Goal: Transaction & Acquisition: Purchase product/service

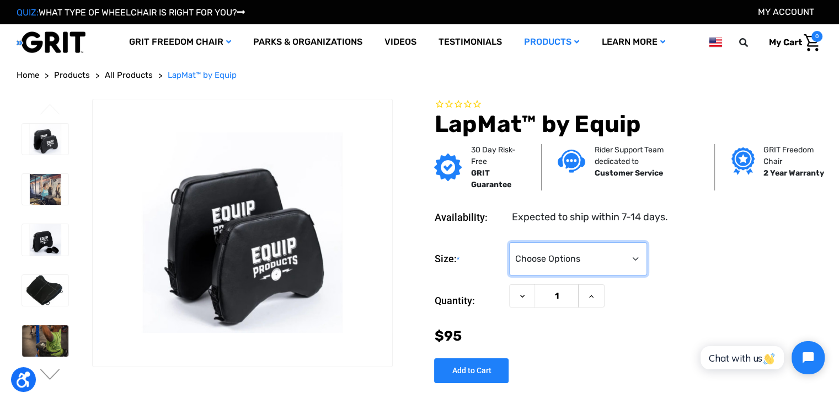
click at [621, 254] on select "Choose Options Small (+$0) Large (+$15)" at bounding box center [578, 258] width 138 height 33
select select "747"
click at [509, 242] on select "Choose Options Small (+$0) Large (+$15)" at bounding box center [578, 258] width 138 height 33
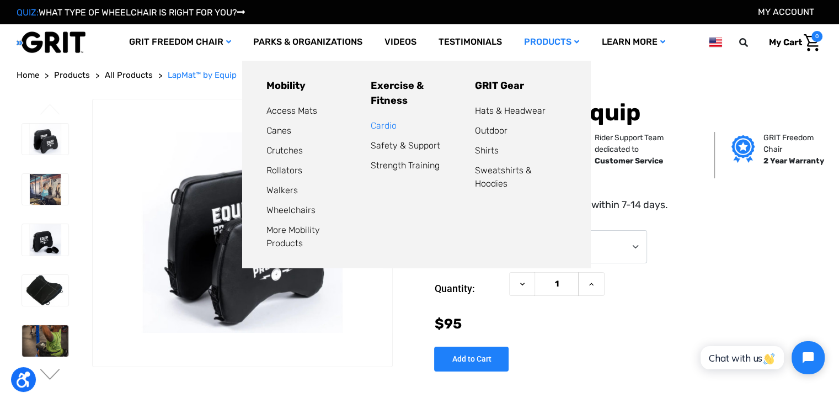
click at [387, 120] on link "Cardio" at bounding box center [384, 125] width 26 height 10
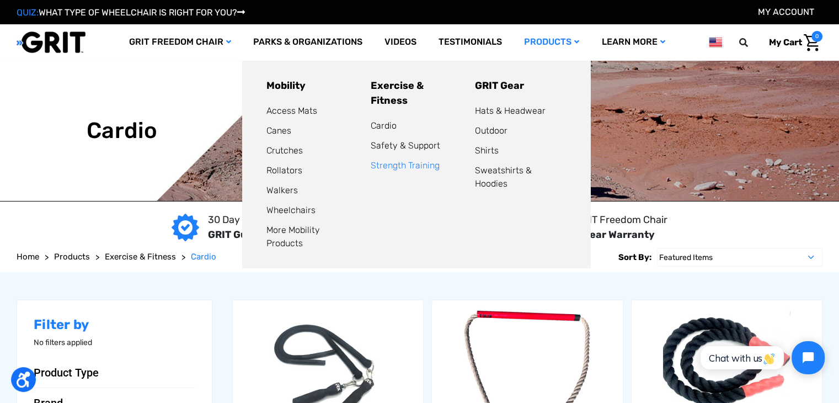
click at [408, 160] on link "Strength Training" at bounding box center [405, 165] width 69 height 10
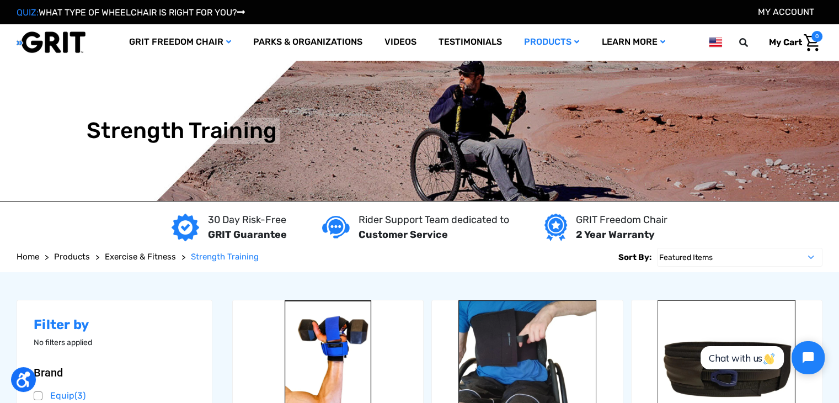
drag, startPoint x: 215, startPoint y: 246, endPoint x: 194, endPoint y: 93, distance: 154.9
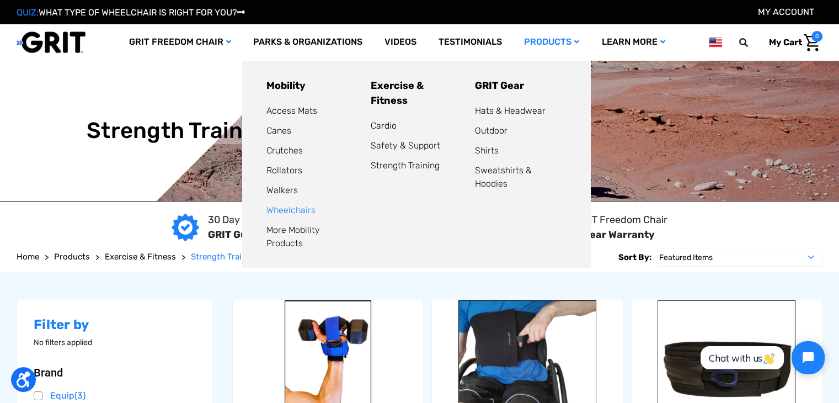
click at [291, 211] on link "Wheelchairs" at bounding box center [291, 210] width 49 height 10
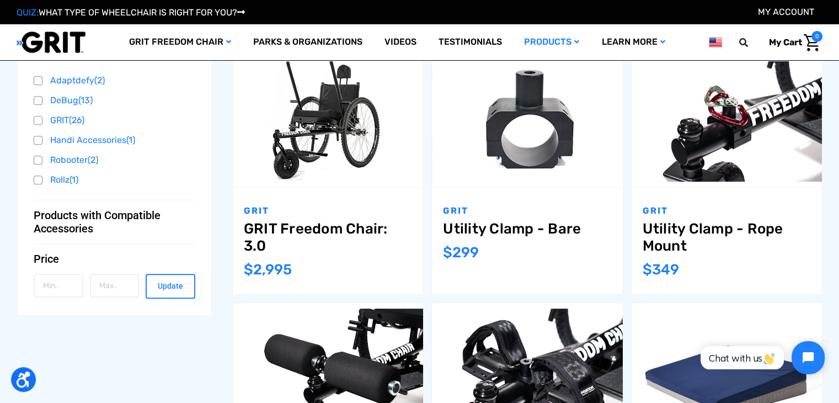
scroll to position [441, 0]
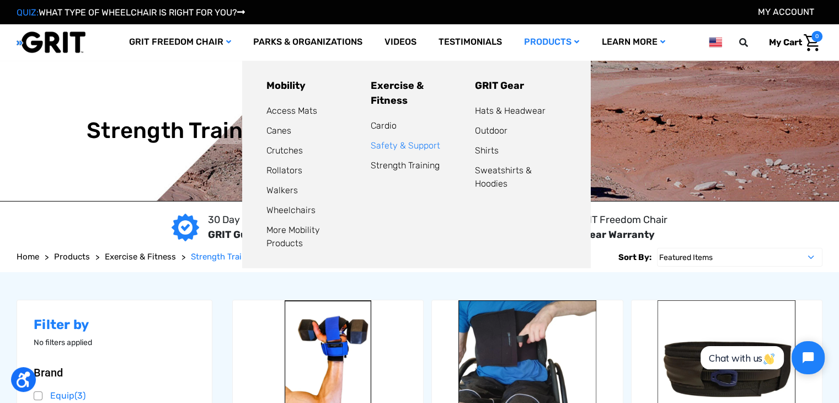
click at [408, 140] on link "Safety & Support" at bounding box center [406, 145] width 70 height 10
click at [391, 120] on link "Cardio" at bounding box center [384, 125] width 26 height 10
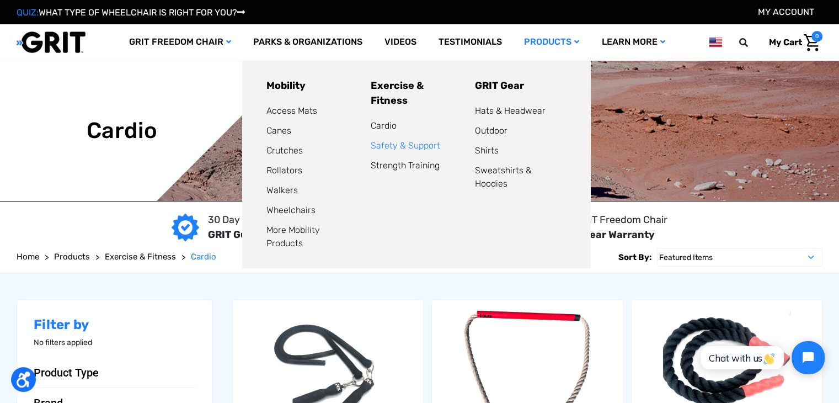
click at [408, 140] on link "Safety & Support" at bounding box center [406, 145] width 70 height 10
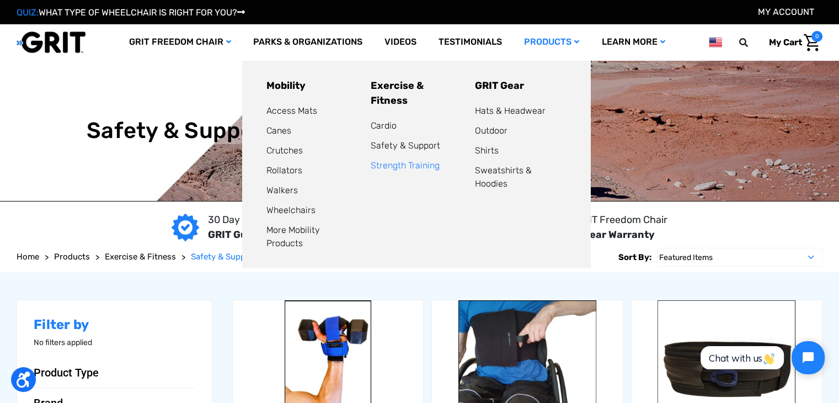
click at [412, 160] on link "Strength Training" at bounding box center [405, 165] width 69 height 10
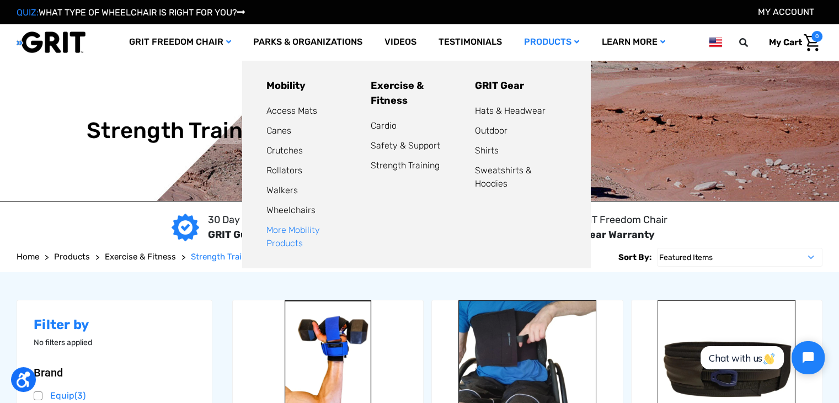
click at [320, 230] on link "More Mobility Products" at bounding box center [294, 237] width 54 height 24
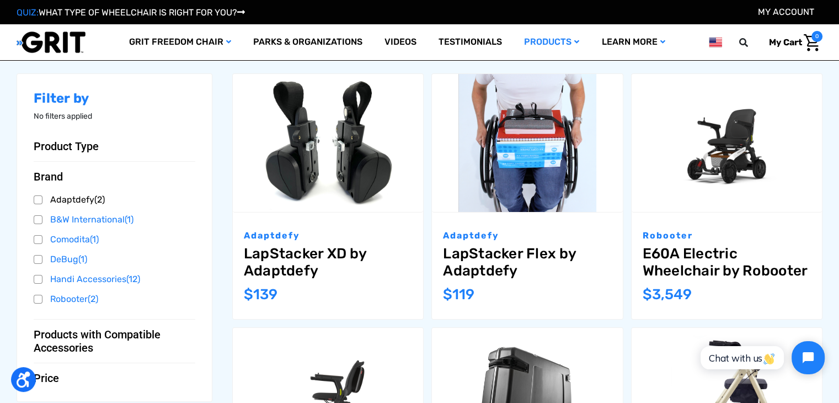
click at [38, 202] on link "Adaptdefy (2)" at bounding box center [115, 199] width 162 height 17
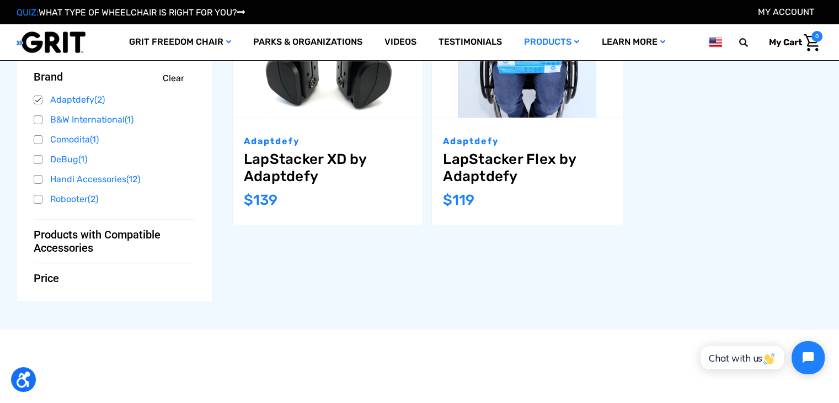
scroll to position [276, 0]
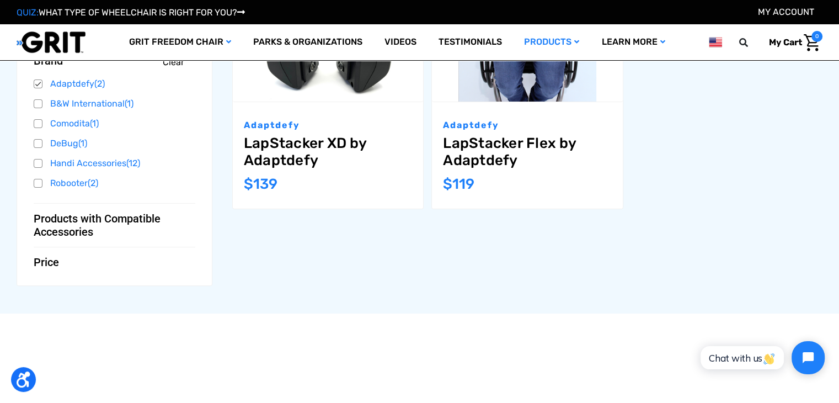
click at [514, 145] on link "LapStacker Flex by Adaptdefy" at bounding box center [527, 152] width 168 height 34
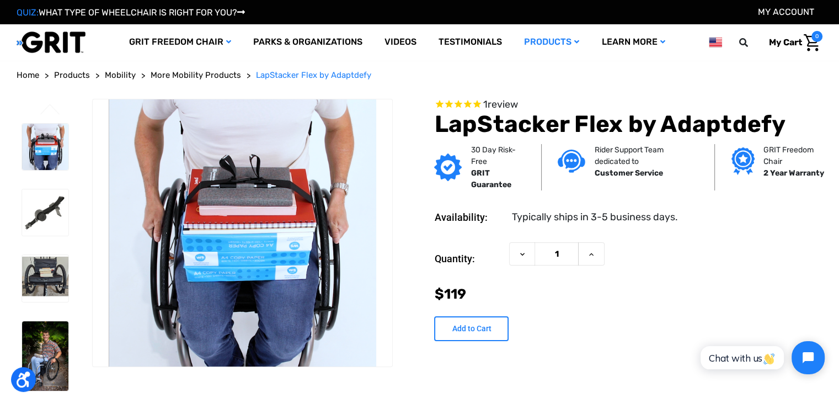
click at [459, 326] on input "Add to Cart" at bounding box center [471, 328] width 75 height 25
type input "Add to Cart"
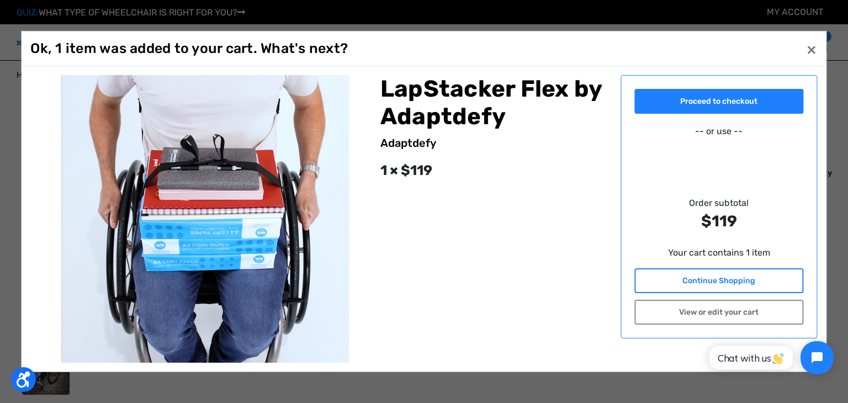
click at [720, 279] on link "Continue Shopping" at bounding box center [718, 280] width 169 height 25
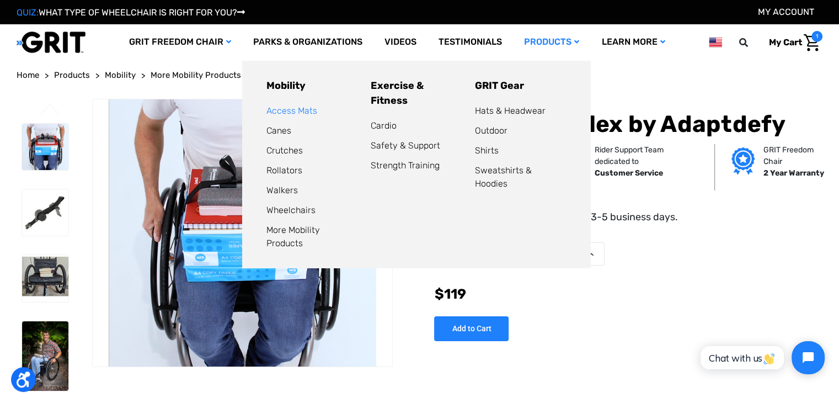
click at [308, 112] on link "Access Mats" at bounding box center [292, 110] width 51 height 10
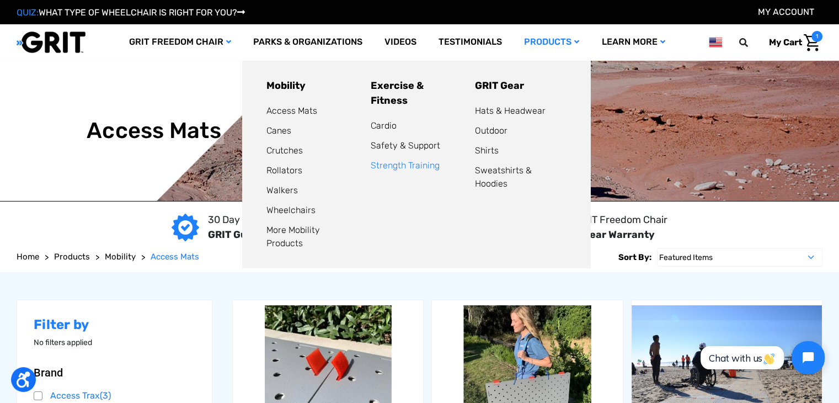
click at [409, 160] on link "Strength Training" at bounding box center [405, 165] width 69 height 10
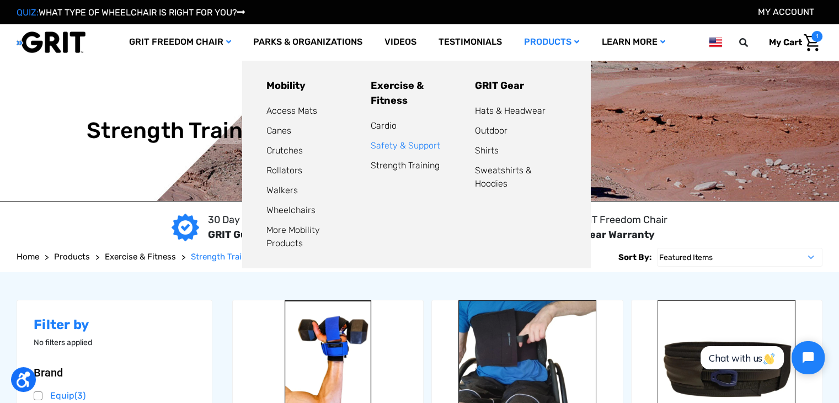
click at [403, 140] on link "Safety & Support" at bounding box center [406, 145] width 70 height 10
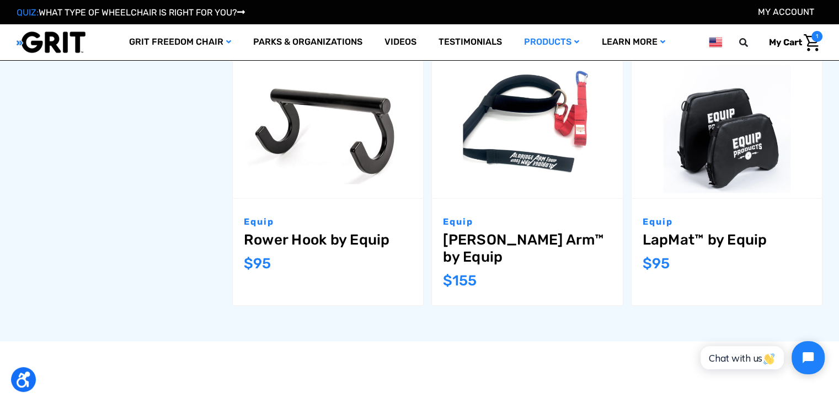
scroll to position [1214, 0]
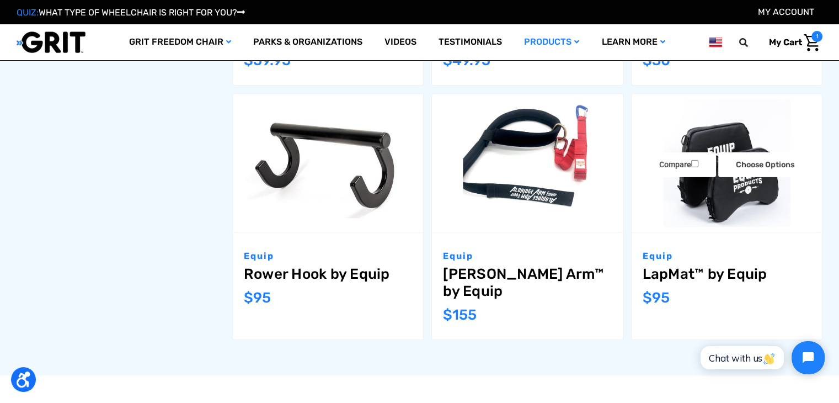
click at [700, 188] on img "LapMat™ by Equip,$95.00\a" at bounding box center [727, 162] width 190 height 127
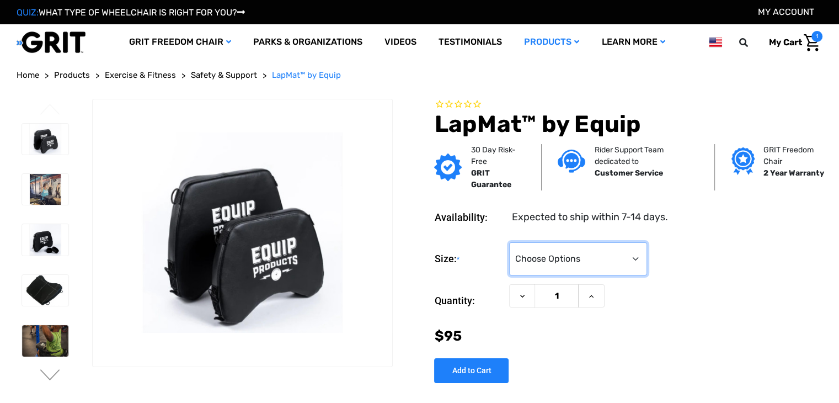
click at [566, 250] on select "Choose Options Small (+$0) Large (+$15)" at bounding box center [578, 258] width 138 height 33
select select "747"
click at [509, 242] on select "Choose Options Small (+$0) Large (+$15)" at bounding box center [578, 258] width 138 height 33
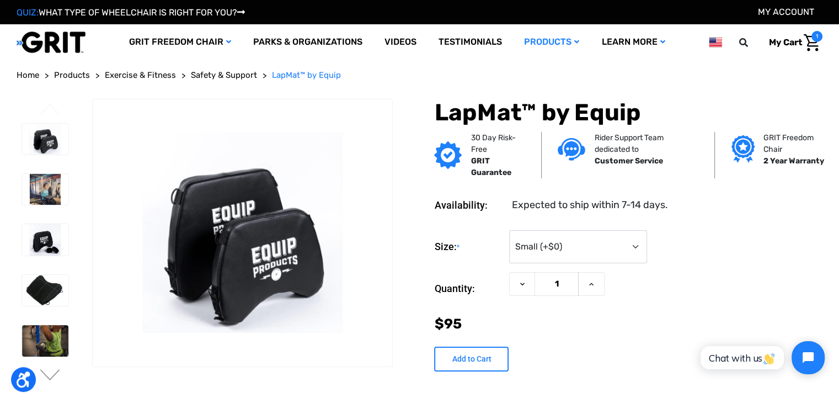
click at [476, 356] on input "Add to Cart" at bounding box center [471, 359] width 75 height 25
type input "Add to Cart"
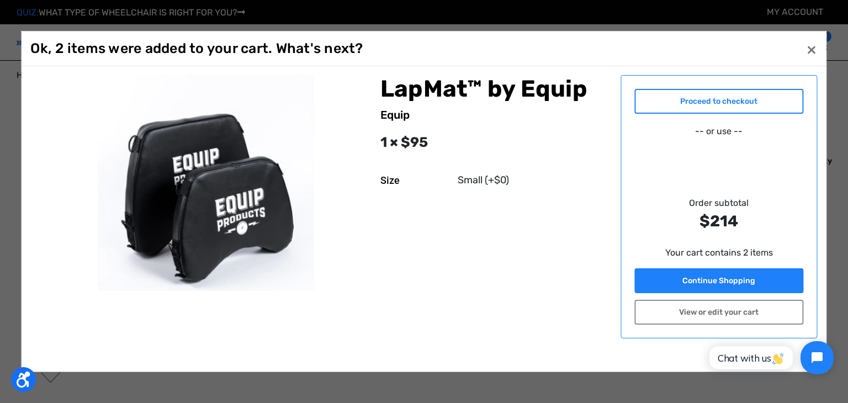
click at [743, 107] on link "Proceed to checkout" at bounding box center [718, 101] width 169 height 25
